Goal: Entertainment & Leisure: Browse casually

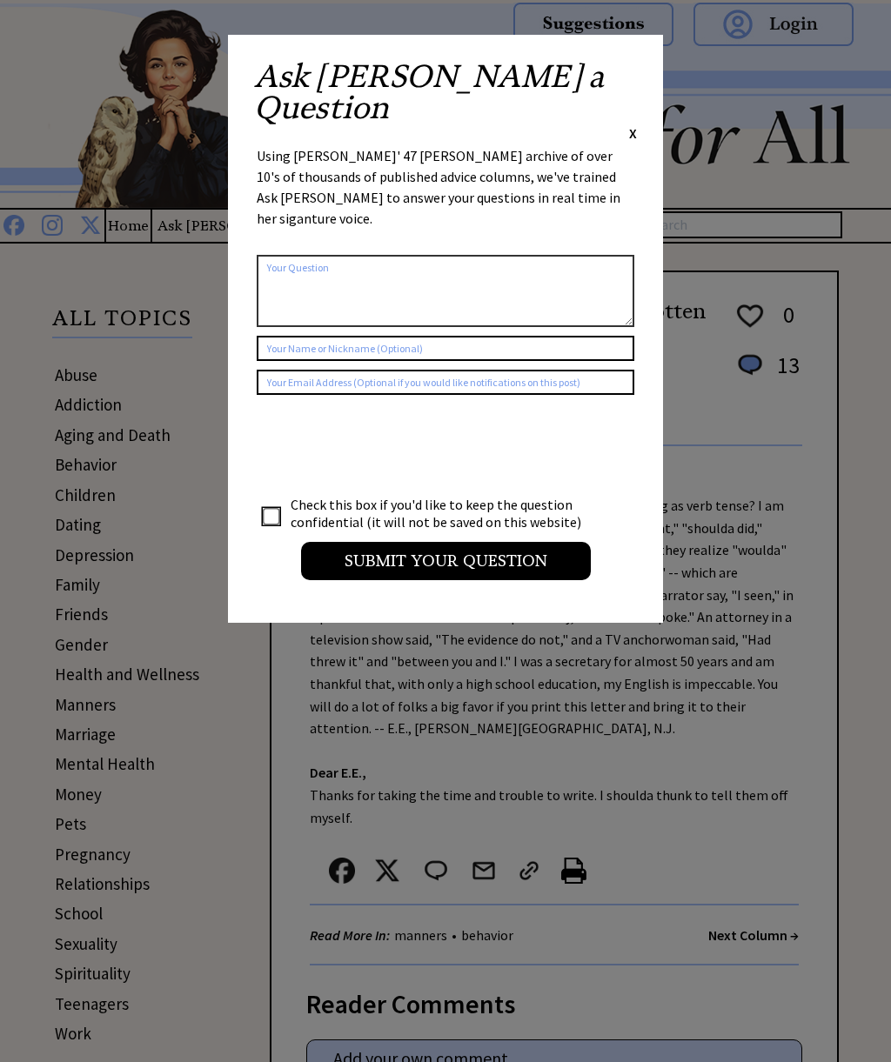
click at [640, 60] on div "Ask [PERSON_NAME] a Question X Using [PERSON_NAME]' 47 [PERSON_NAME] archive of…" at bounding box center [445, 329] width 435 height 588
click at [640, 62] on div "Ask Ann a Question X Using Ann Landers' 47 vear archive of over 10's of thousan…" at bounding box center [445, 329] width 435 height 588
click at [644, 58] on div "Ask Ann a Question X Using Ann Landers' 47 vear archive of over 10's of thousan…" at bounding box center [445, 329] width 435 height 588
click at [642, 60] on div "Ask Ann a Question X Using Ann Landers' 47 vear archive of over 10's of thousan…" at bounding box center [445, 329] width 435 height 588
click at [636, 124] on span "X" at bounding box center [633, 132] width 8 height 17
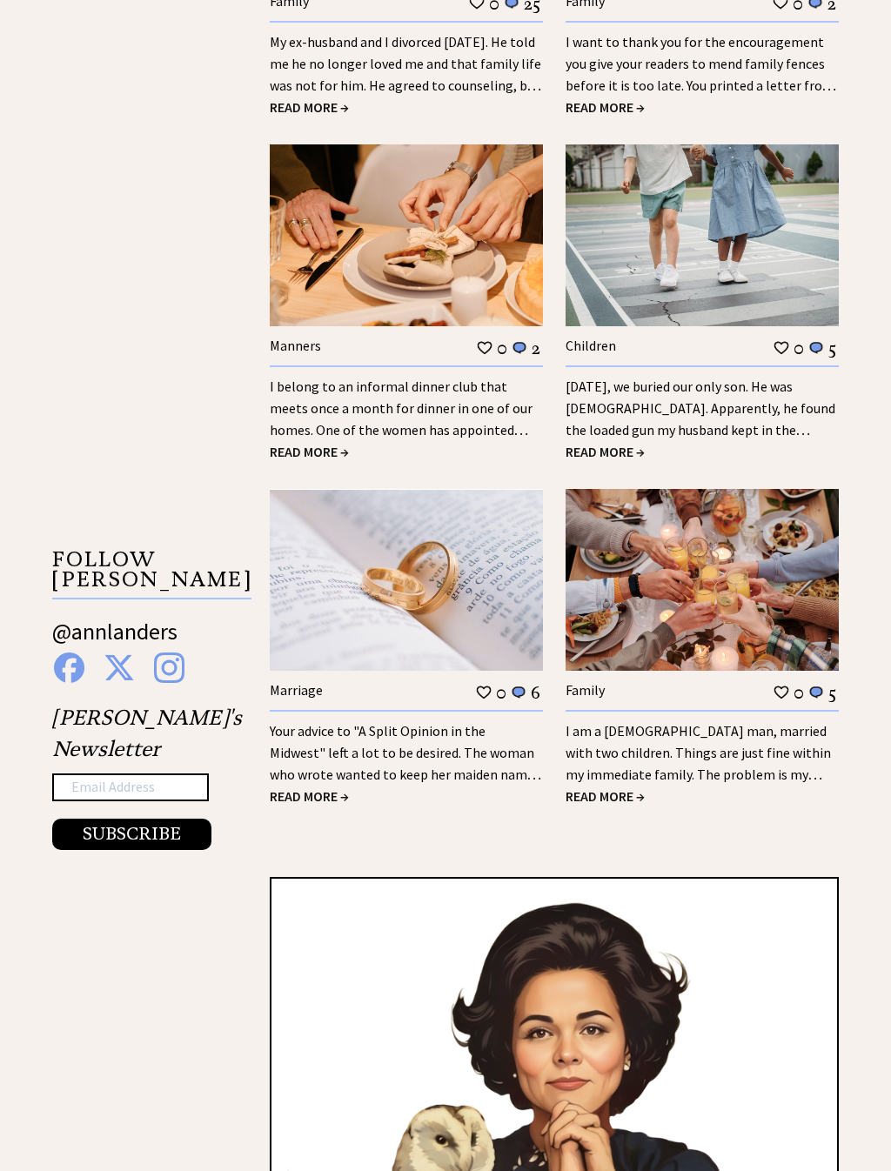
scroll to position [2368, 0]
click at [320, 443] on span "READ MORE →" at bounding box center [309, 451] width 79 height 17
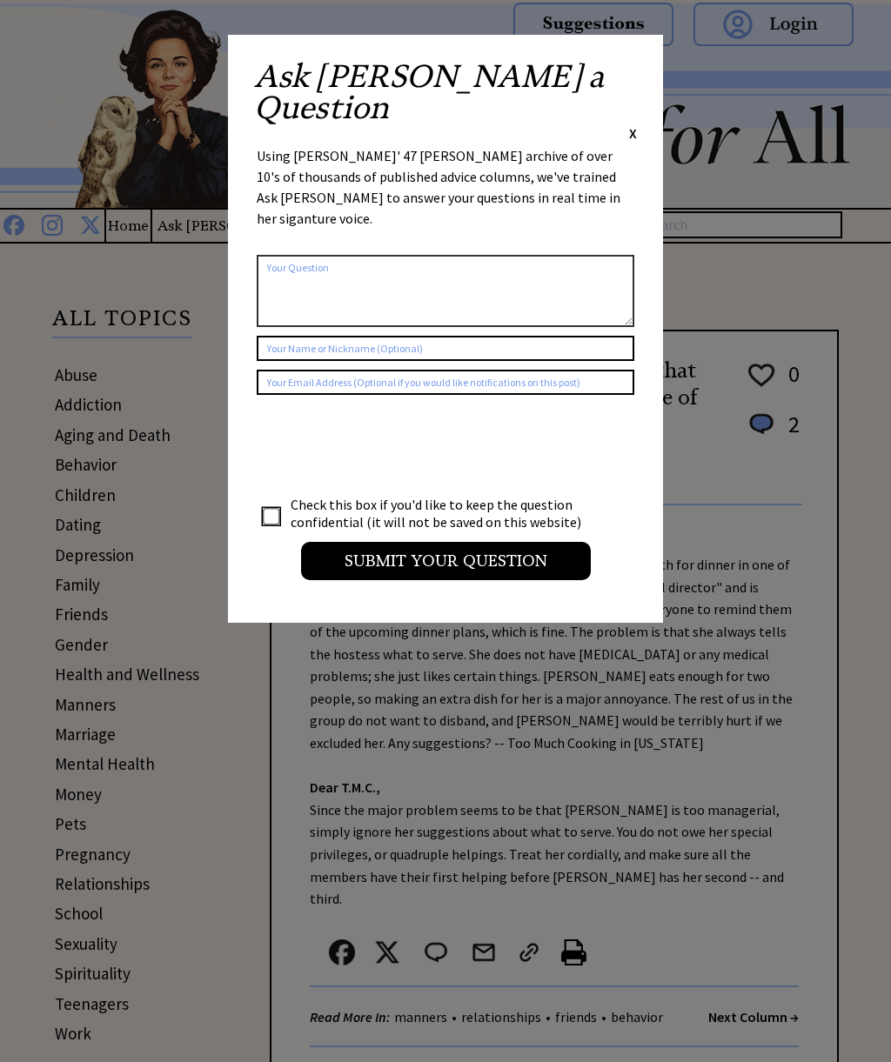
click at [637, 61] on div "Ask Ann a Question X Using Ann Landers' 47 vear archive of over 10's of thousan…" at bounding box center [445, 329] width 435 height 588
click at [641, 61] on div "Ask Ann a Question X Using Ann Landers' 47 vear archive of over 10's of thousan…" at bounding box center [445, 329] width 435 height 588
click at [636, 124] on span "X" at bounding box center [633, 132] width 8 height 17
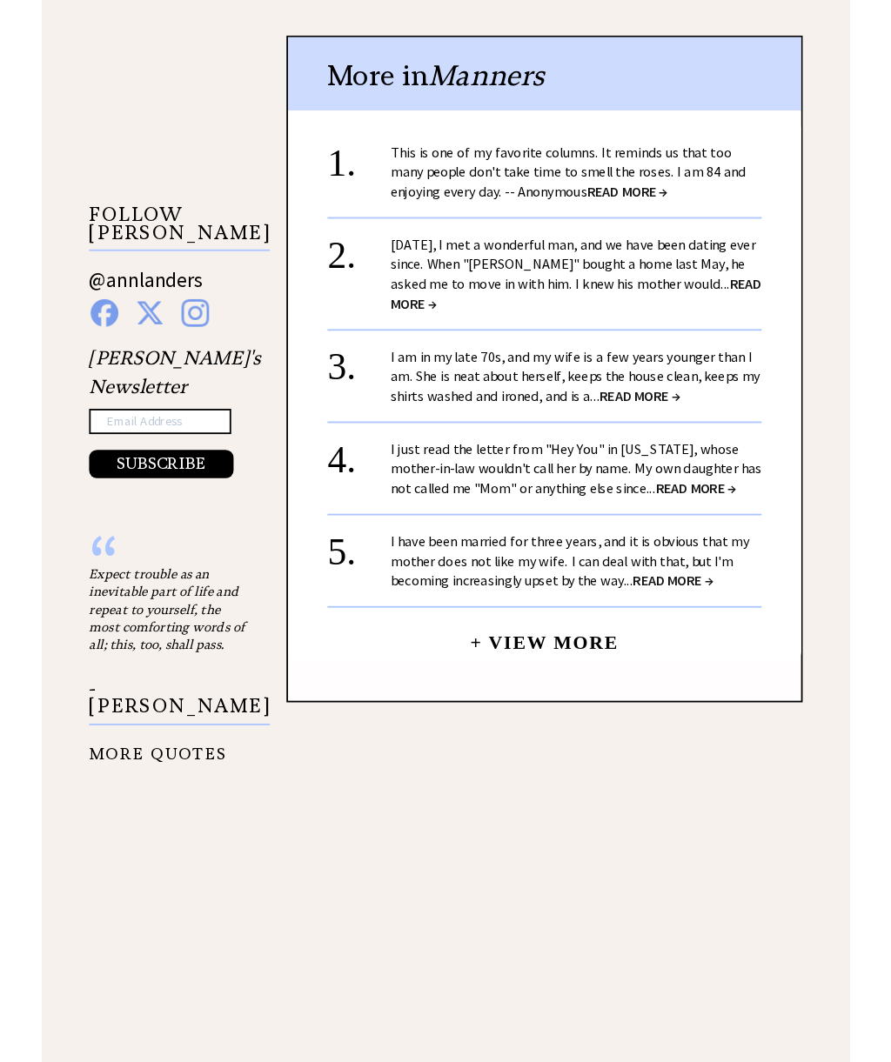
scroll to position [1458, 0]
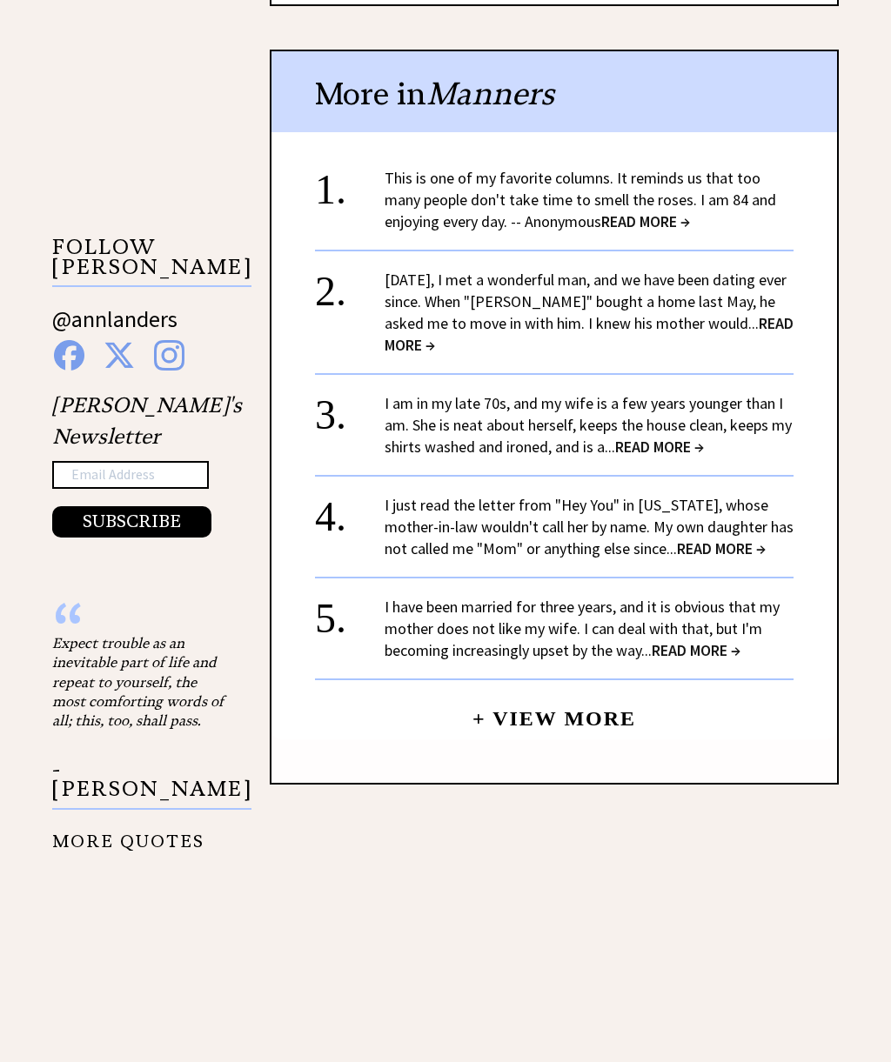
click at [722, 538] on span "READ MORE →" at bounding box center [721, 548] width 89 height 20
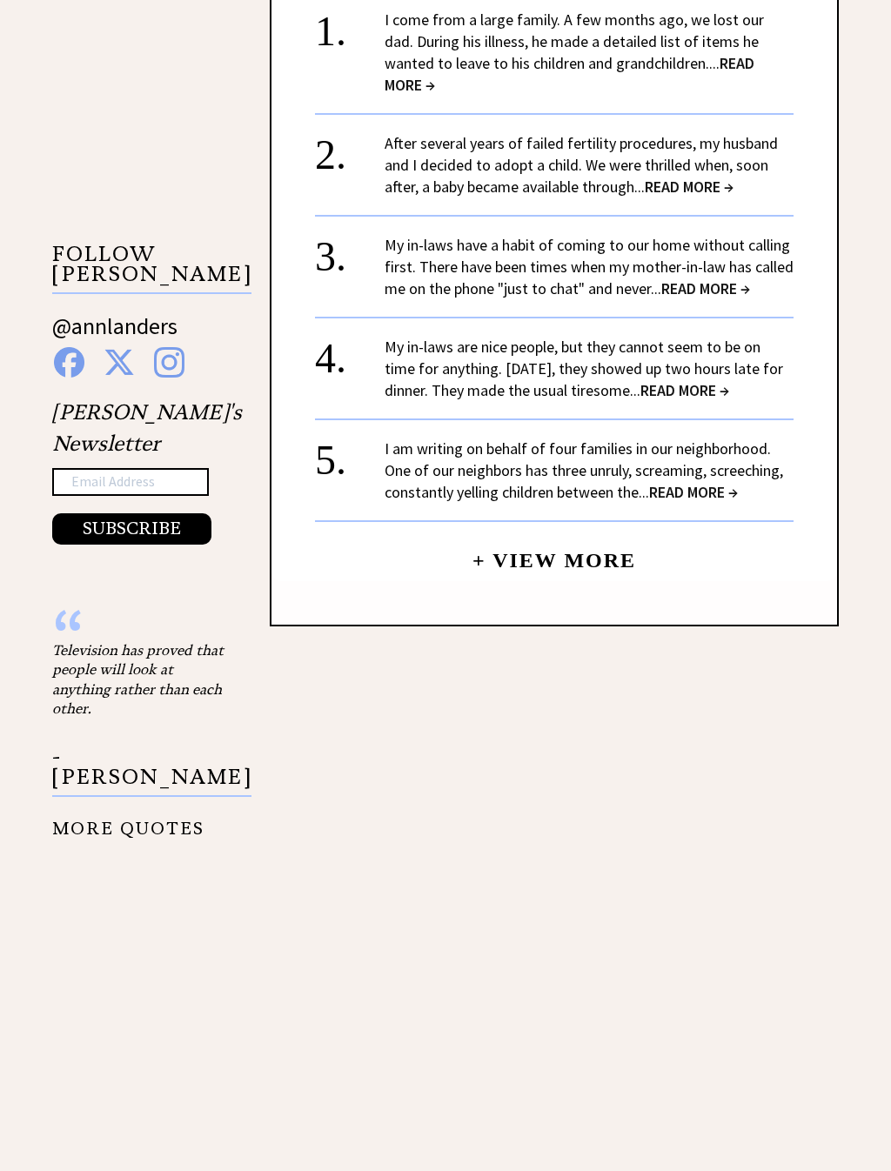
scroll to position [1451, 0]
click at [721, 278] on span "READ MORE →" at bounding box center [705, 288] width 89 height 20
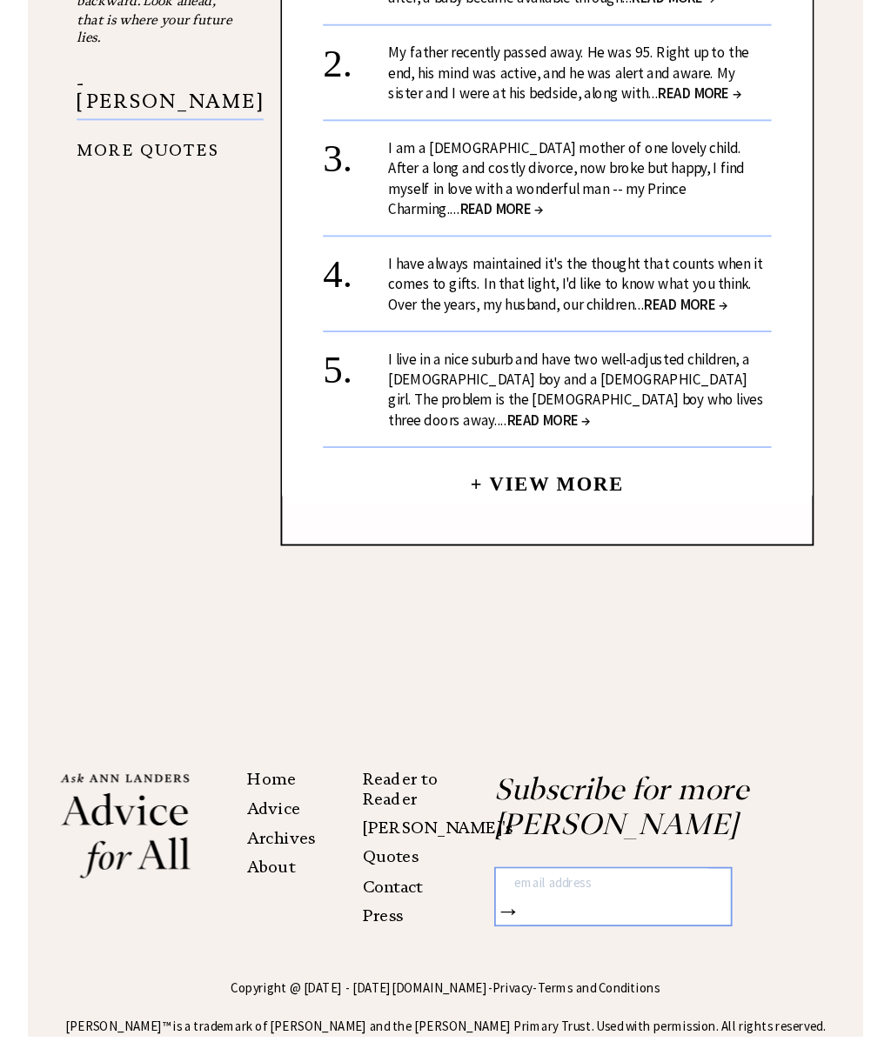
scroll to position [2190, 0]
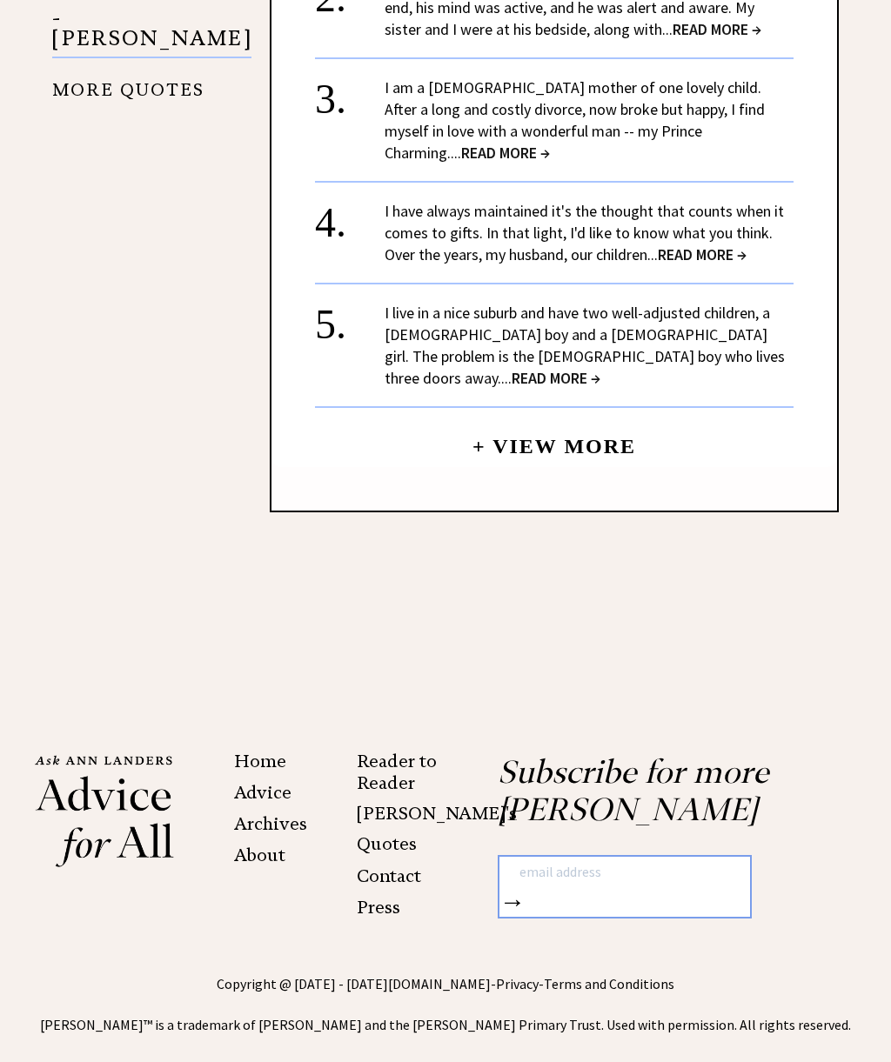
click at [600, 368] on span "READ MORE →" at bounding box center [555, 378] width 89 height 20
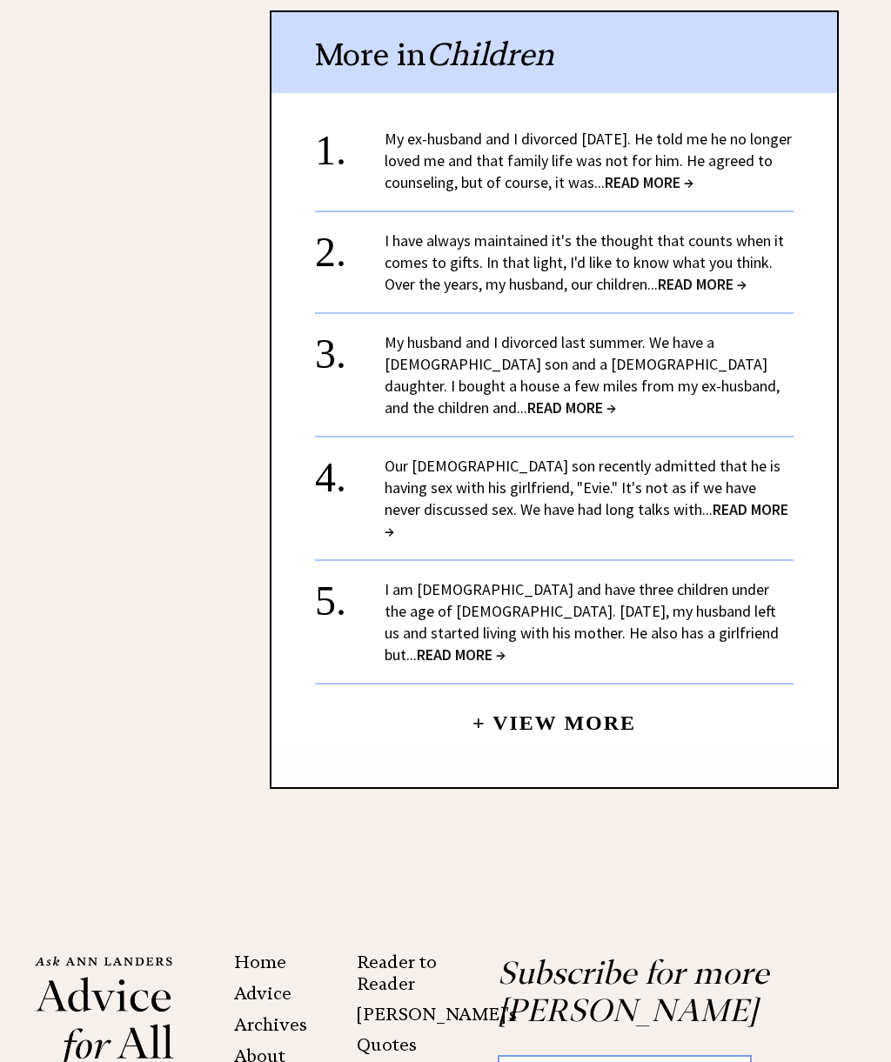
scroll to position [3036, 0]
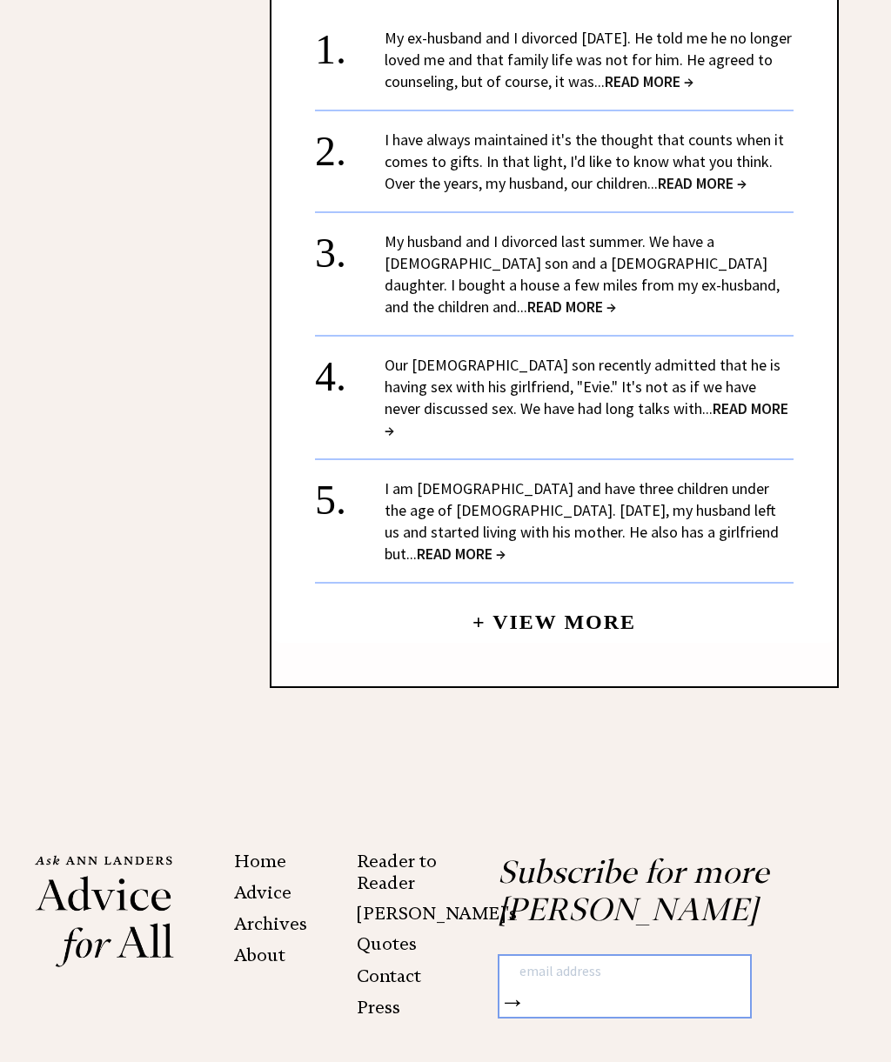
click at [505, 544] on span "READ MORE →" at bounding box center [461, 554] width 89 height 20
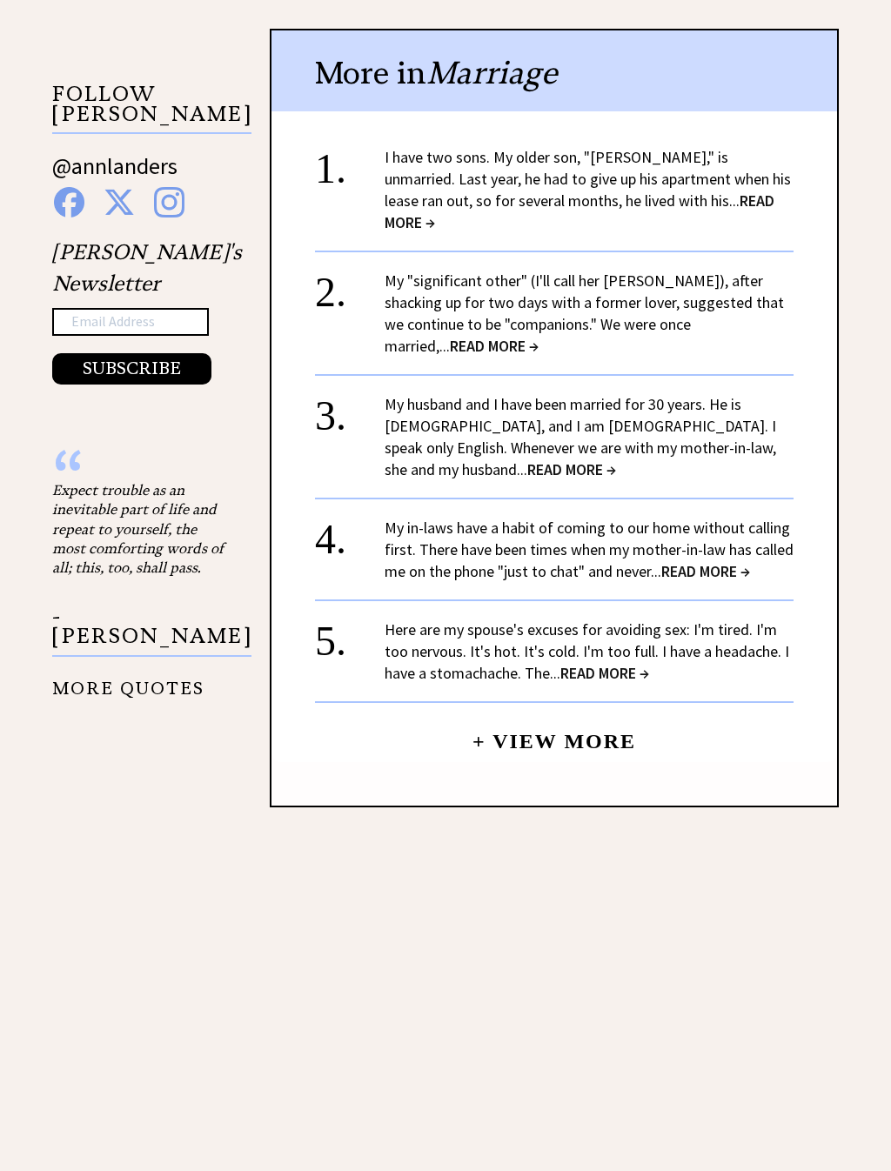
scroll to position [1622, 0]
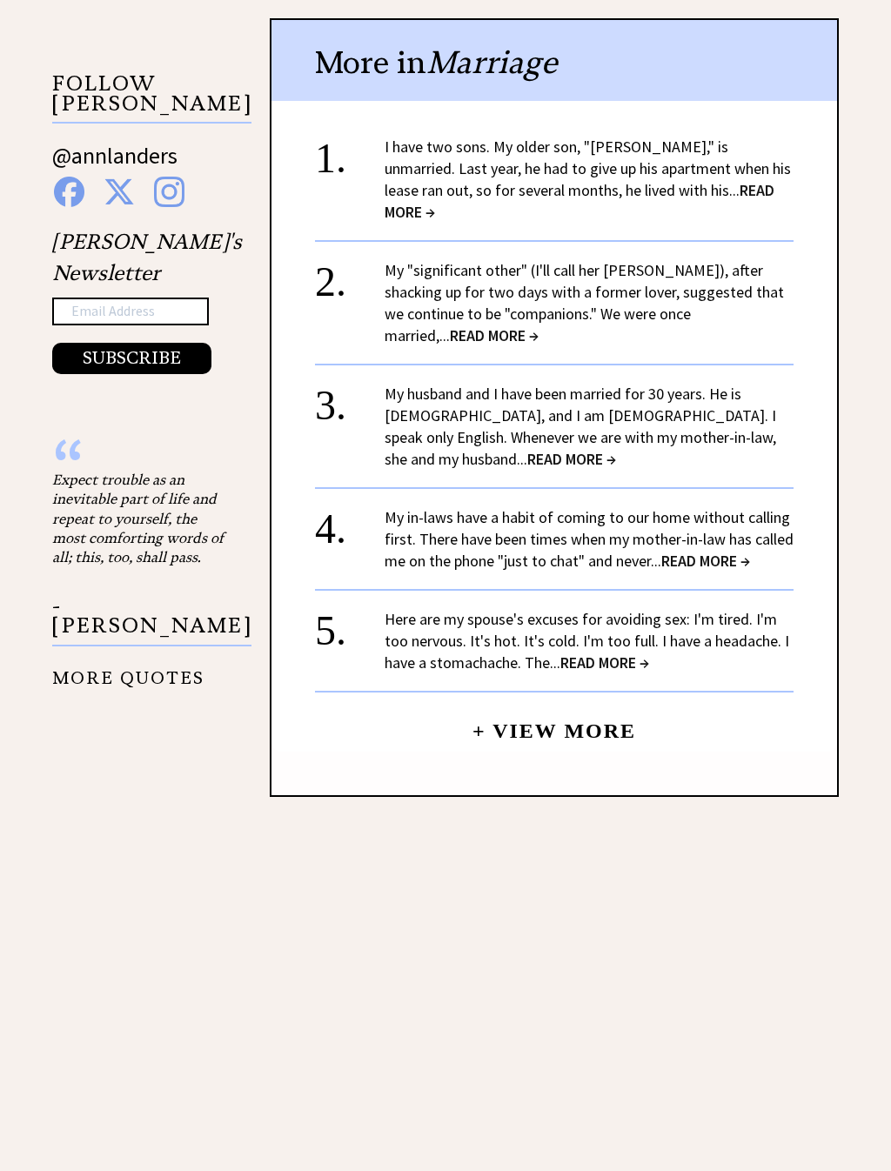
click at [703, 180] on span "READ MORE →" at bounding box center [579, 201] width 390 height 42
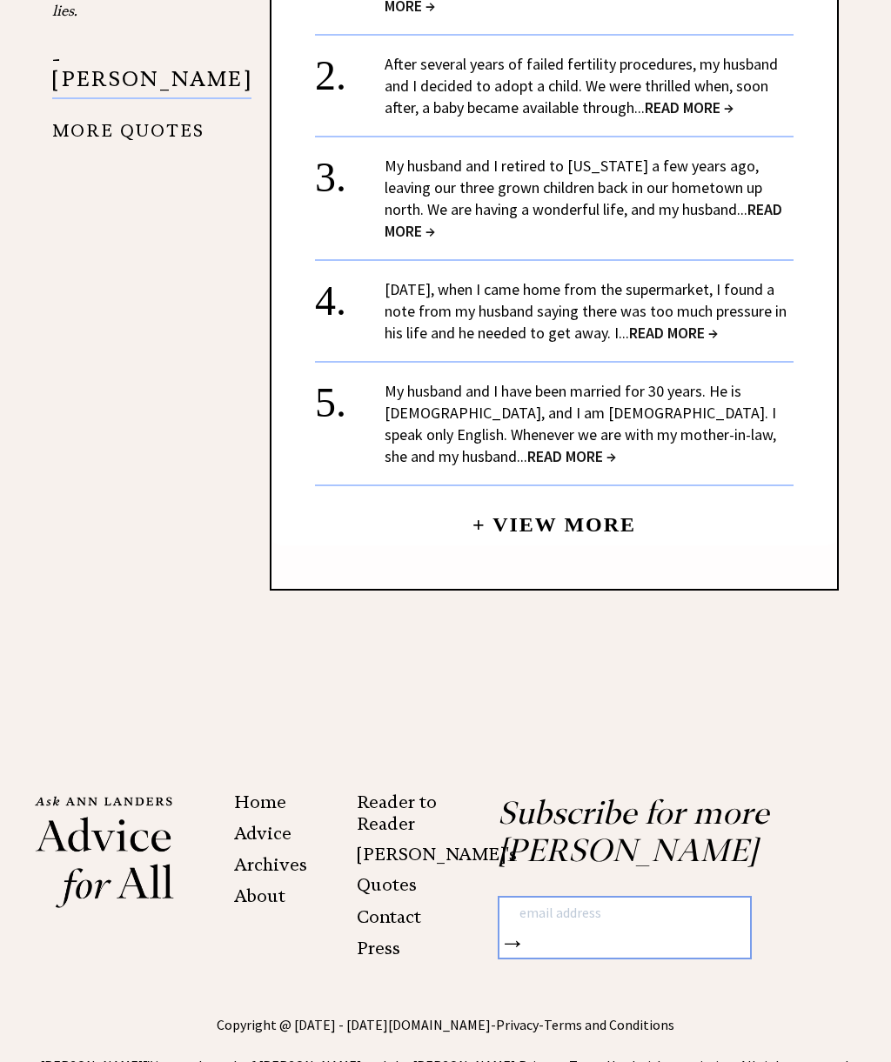
scroll to position [2149, 0]
click at [721, 199] on span "READ MORE →" at bounding box center [582, 220] width 397 height 42
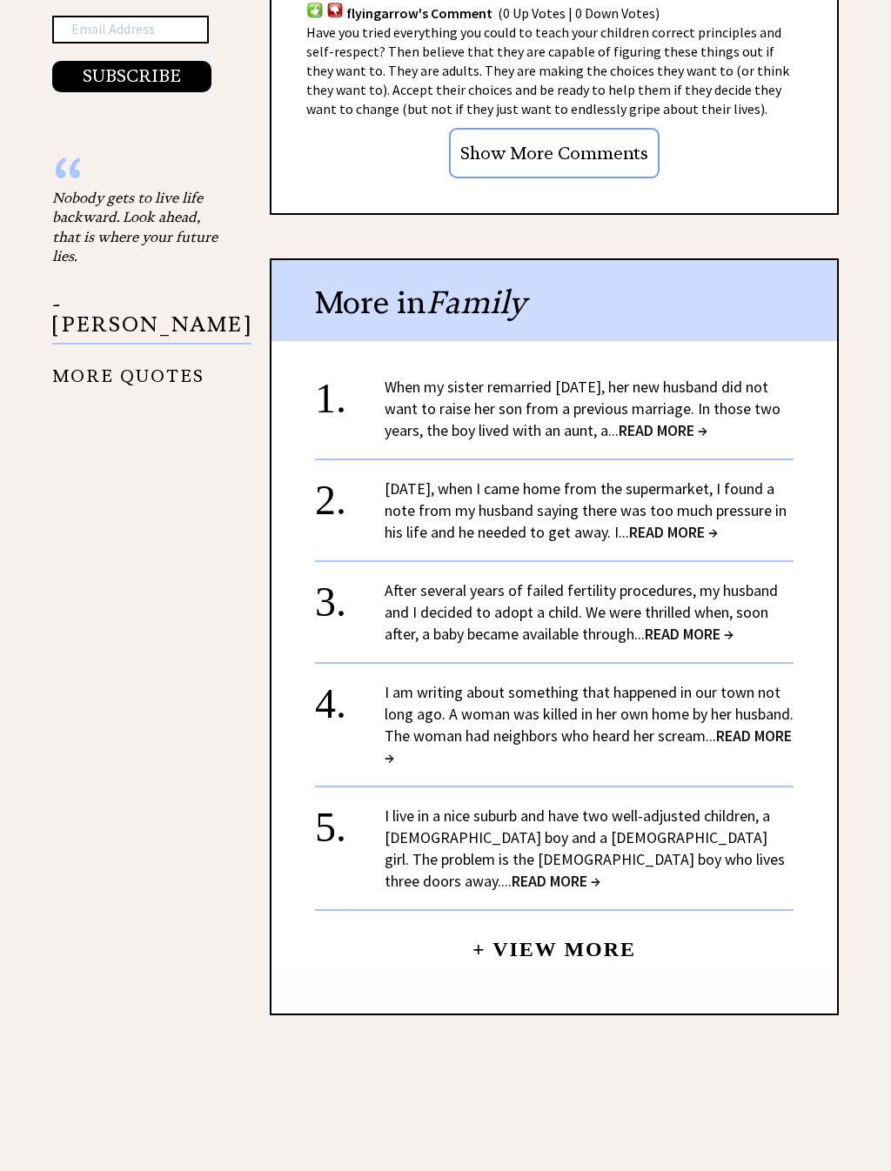
scroll to position [1904, 0]
click at [717, 522] on span "READ MORE →" at bounding box center [673, 532] width 89 height 20
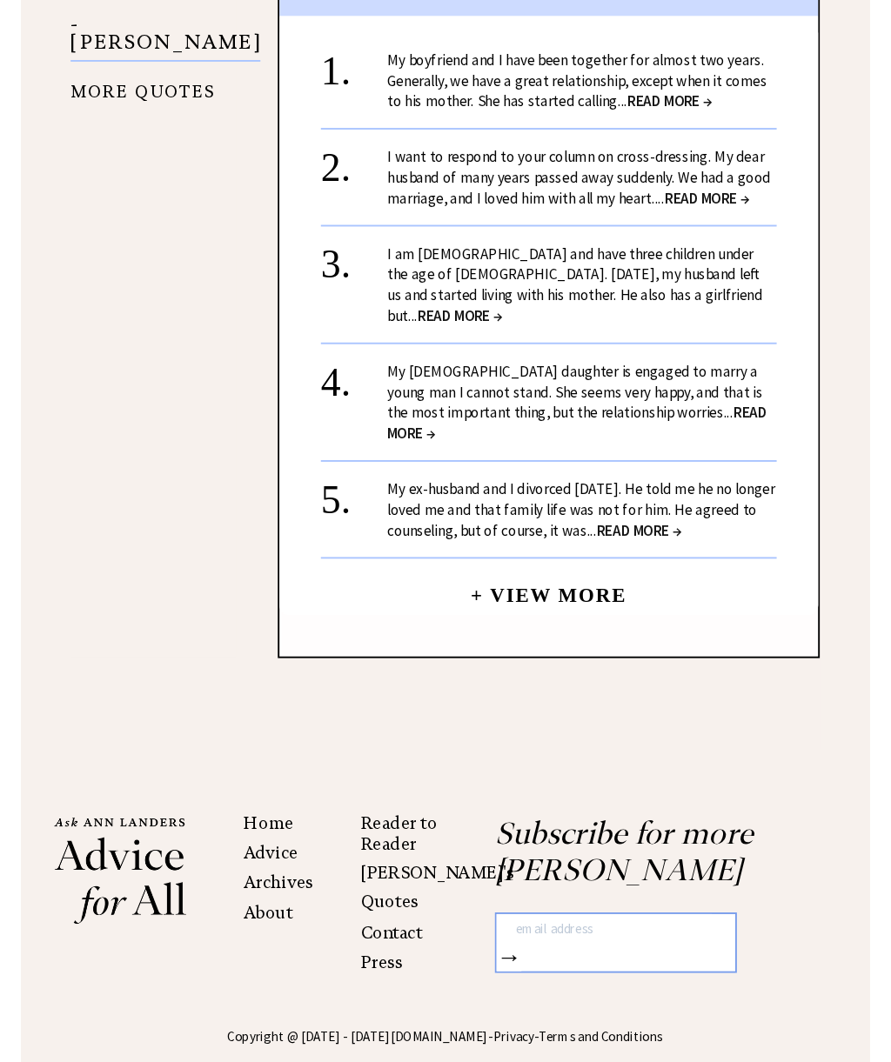
scroll to position [2256, 0]
